Goal: Task Accomplishment & Management: Use online tool/utility

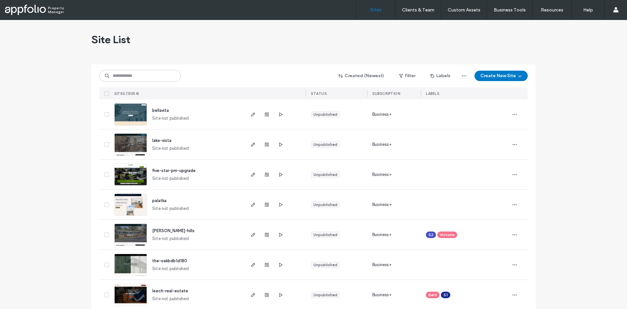
click at [113, 82] on div "Created (Newest) Filter Labels Create New Site SITES (13054) STATUS SUBSCRIPTIO…" at bounding box center [313, 81] width 428 height 35
click at [115, 76] on input at bounding box center [140, 76] width 82 height 12
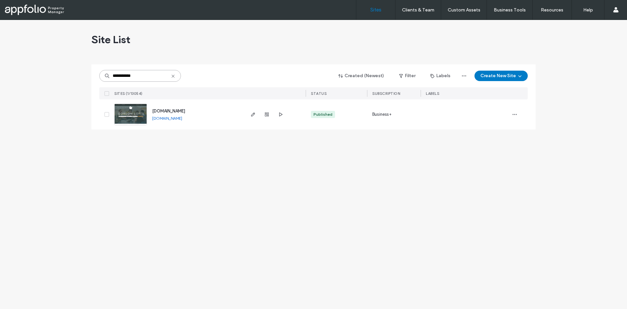
type input "**********"
click at [122, 111] on img at bounding box center [131, 125] width 32 height 44
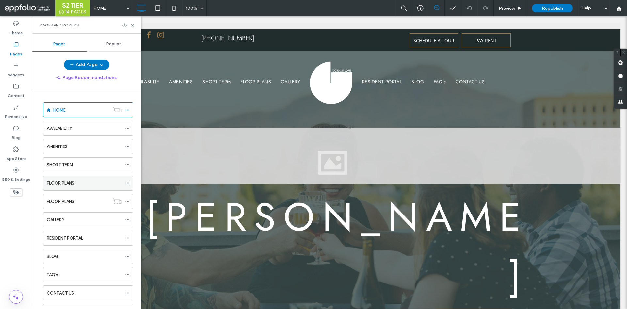
click at [76, 182] on div "FLOOR PLANS" at bounding box center [84, 183] width 75 height 7
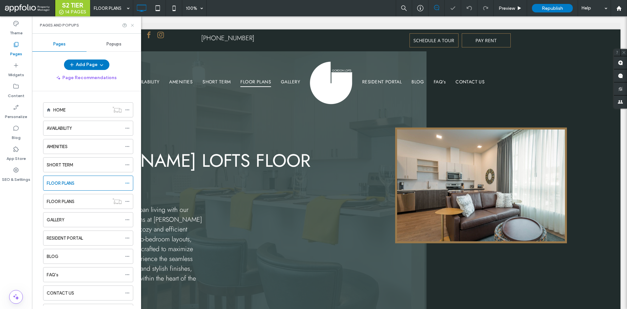
click at [131, 24] on icon at bounding box center [132, 25] width 5 height 5
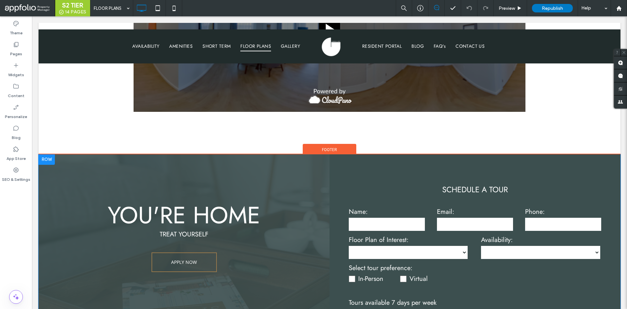
scroll to position [1828, 0]
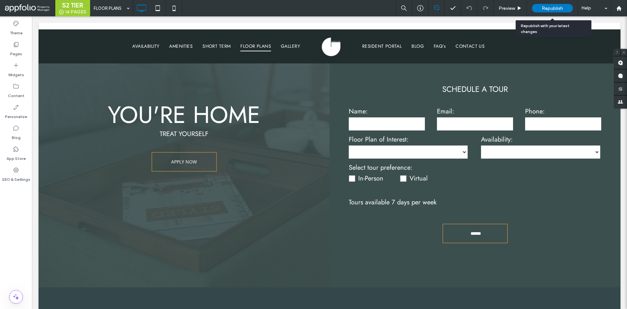
click at [550, 7] on span "Republish" at bounding box center [552, 9] width 21 height 6
